Goal: Information Seeking & Learning: Learn about a topic

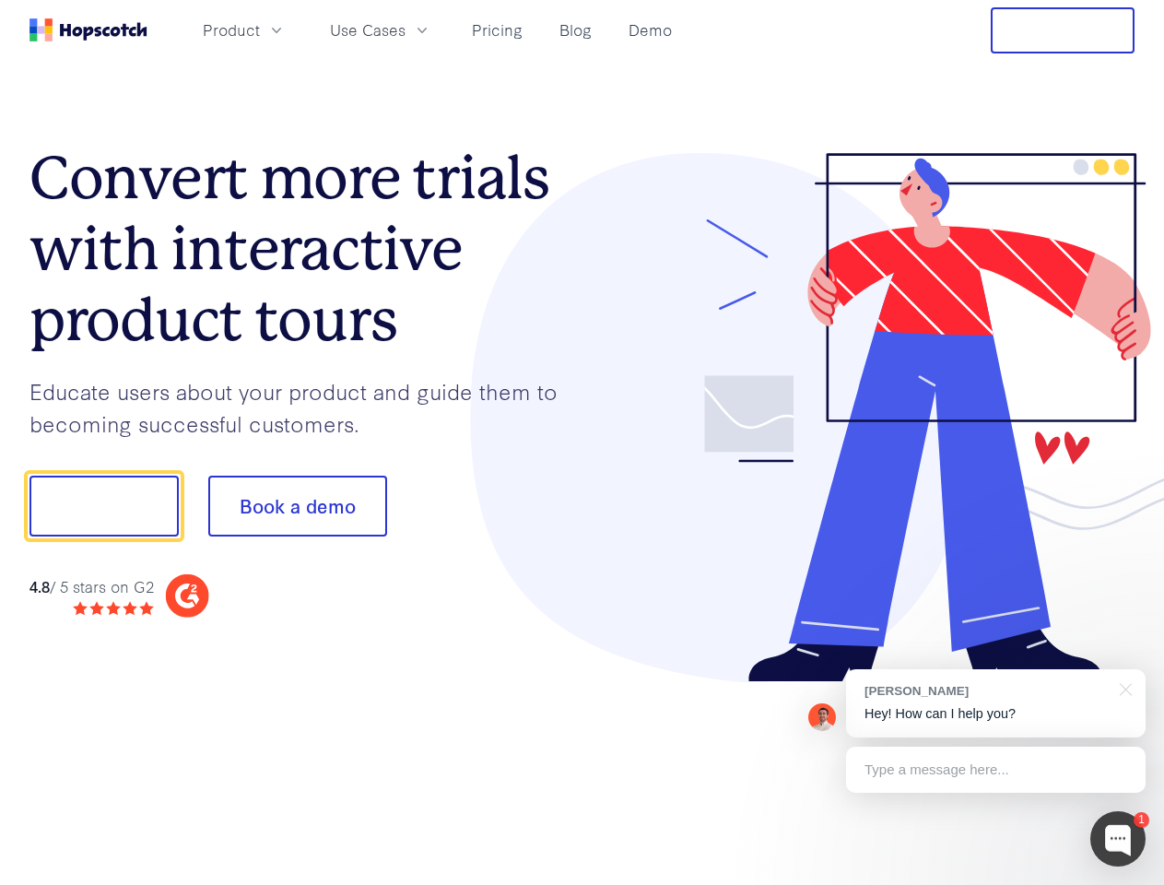
click at [583, 443] on div at bounding box center [859, 418] width 553 height 530
click at [260, 30] on span "Product" at bounding box center [231, 29] width 57 height 23
click at [406, 30] on span "Use Cases" at bounding box center [368, 29] width 76 height 23
click at [1063, 30] on button "Free Trial" at bounding box center [1063, 30] width 144 height 46
click at [103, 506] on button "Show me!" at bounding box center [104, 506] width 149 height 61
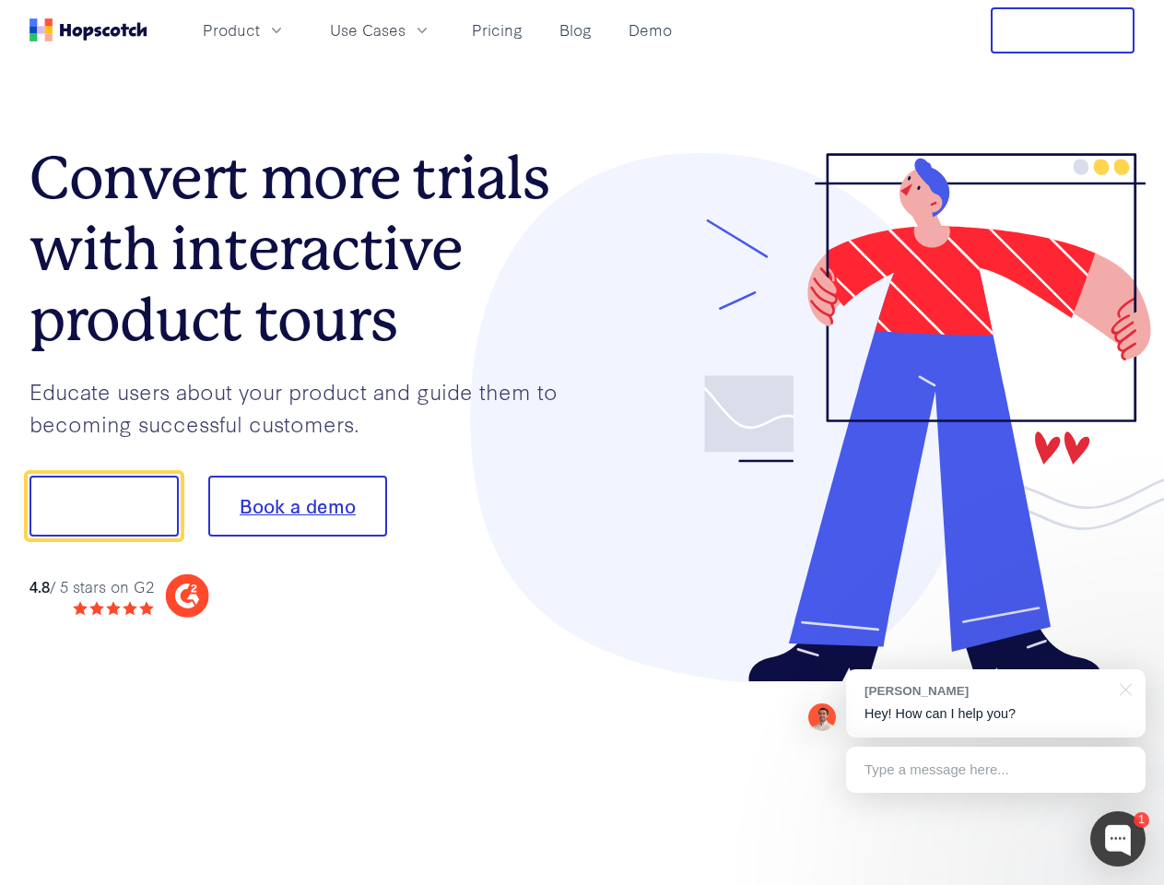
click at [297, 506] on button "Book a demo" at bounding box center [297, 506] width 179 height 61
click at [1118, 839] on div at bounding box center [1118, 838] width 55 height 55
click at [996, 703] on div "[PERSON_NAME] Hey! How can I help you?" at bounding box center [996, 703] width 300 height 68
click at [1123, 688] on div at bounding box center [973, 503] width 346 height 615
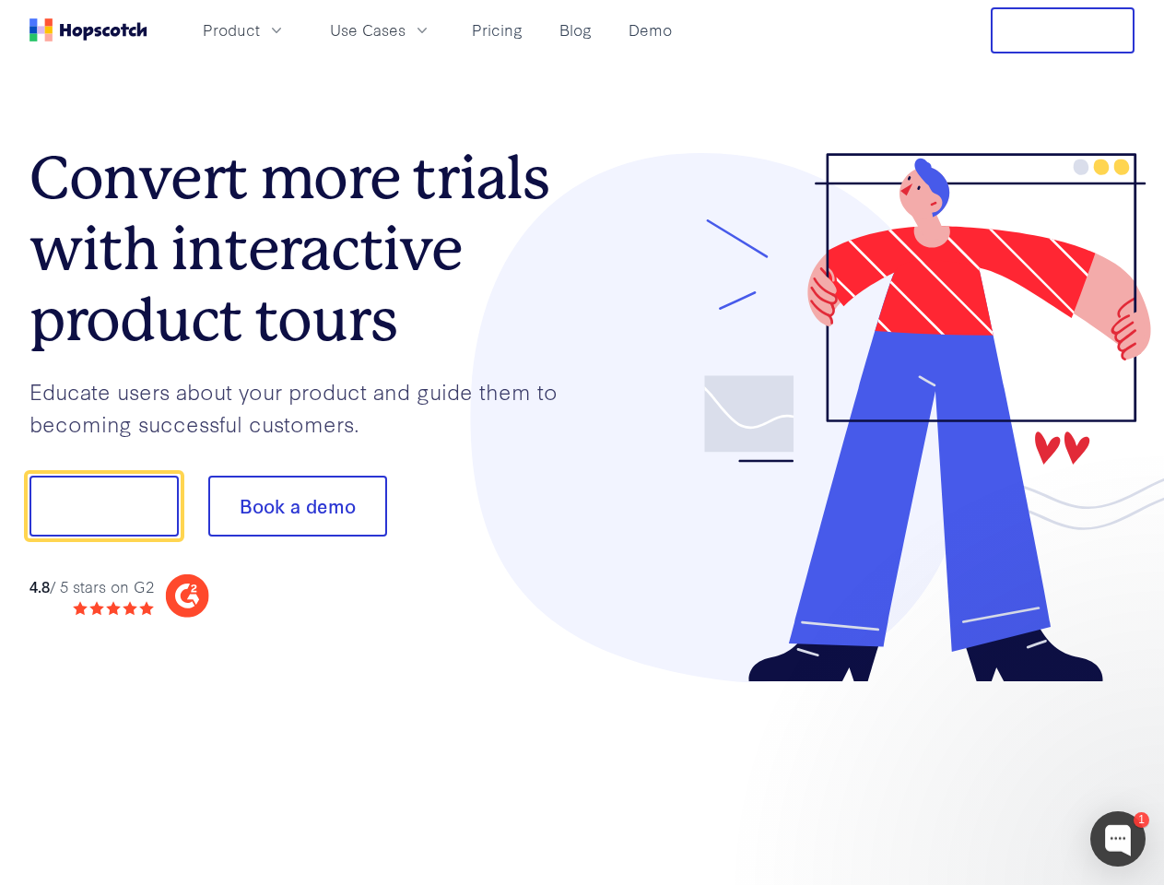
click at [996, 770] on div at bounding box center [973, 627] width 346 height 368
